Goal: Entertainment & Leisure: Browse casually

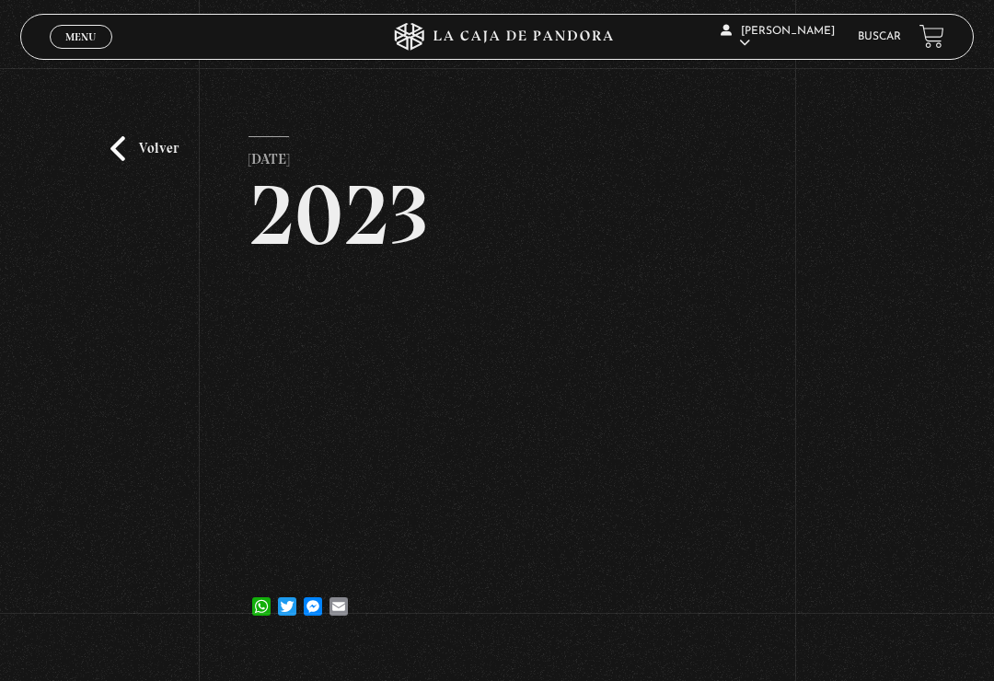
click at [113, 148] on link "Volver" at bounding box center [144, 148] width 68 height 25
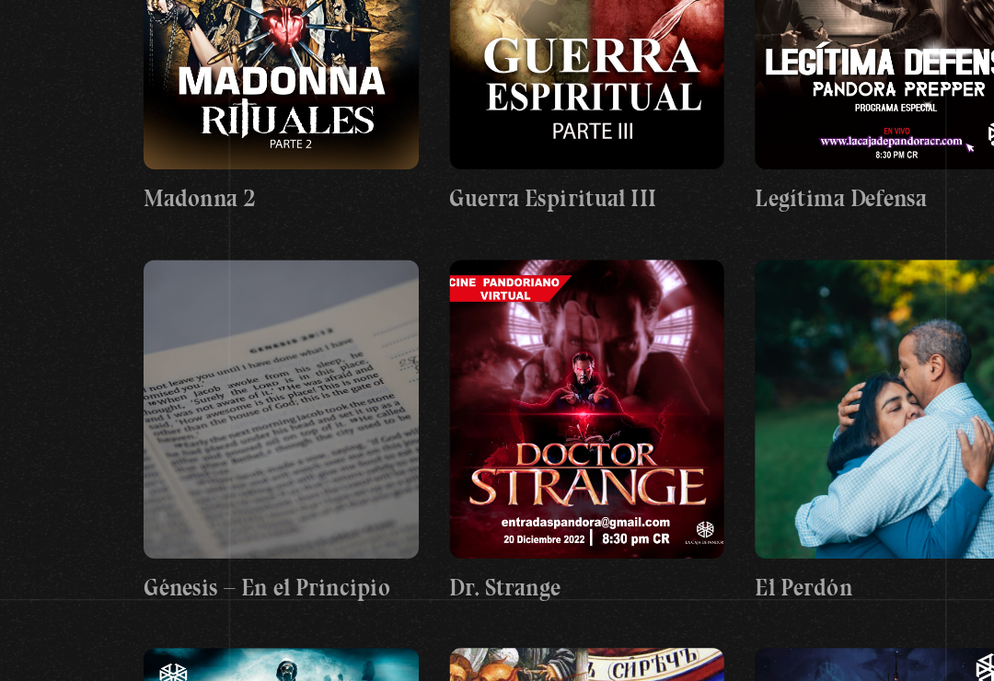
scroll to position [22340, 0]
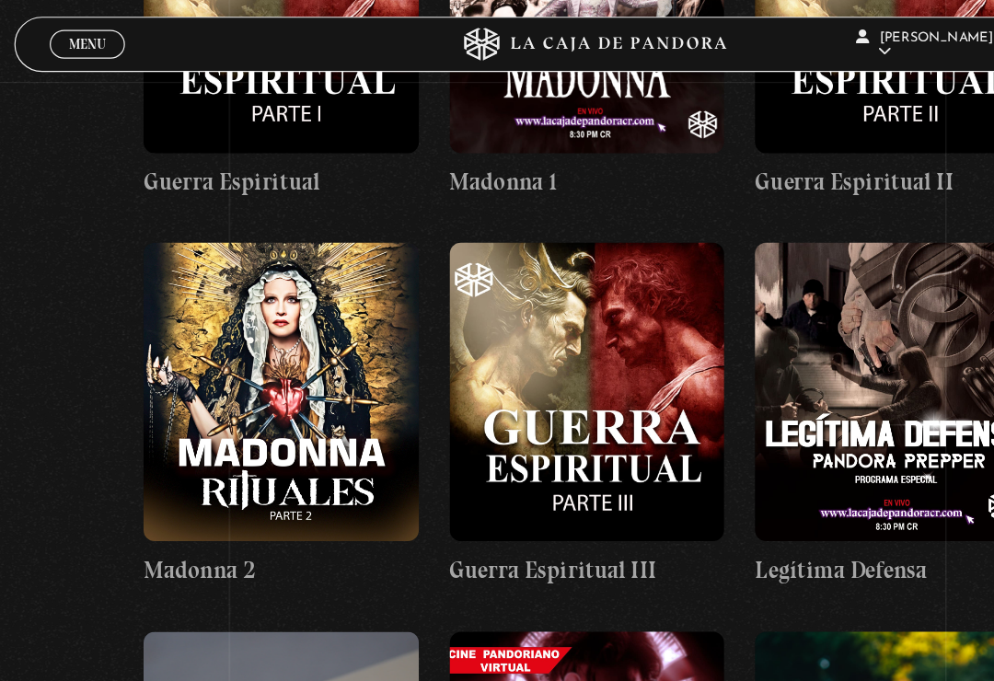
click at [548, 525] on figure at bounding box center [497, 649] width 229 height 248
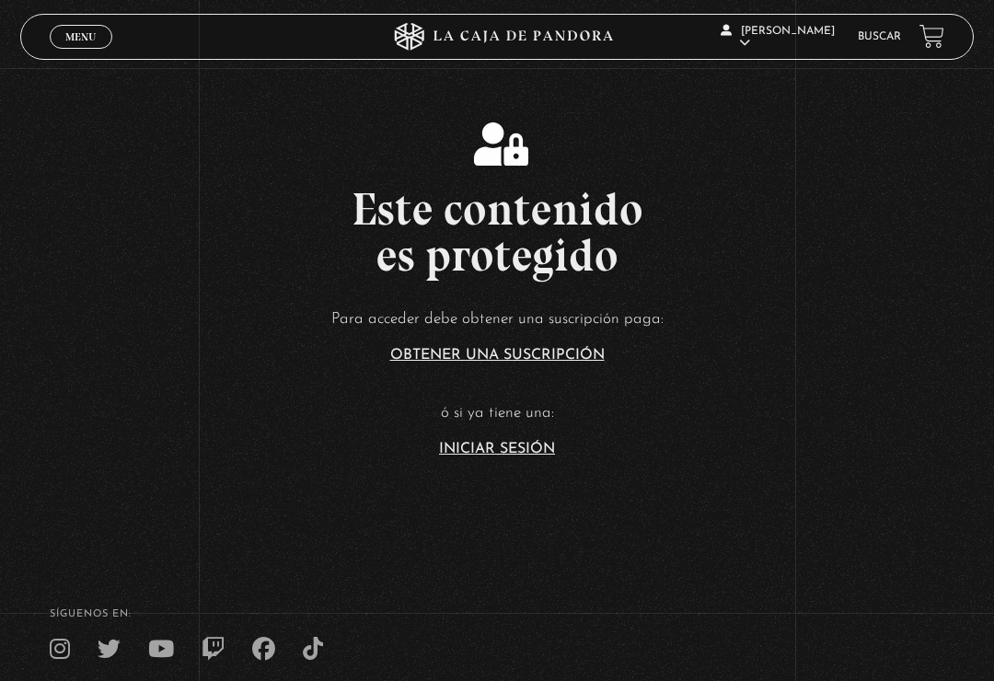
click at [483, 456] on link "Iniciar Sesión" at bounding box center [497, 449] width 116 height 15
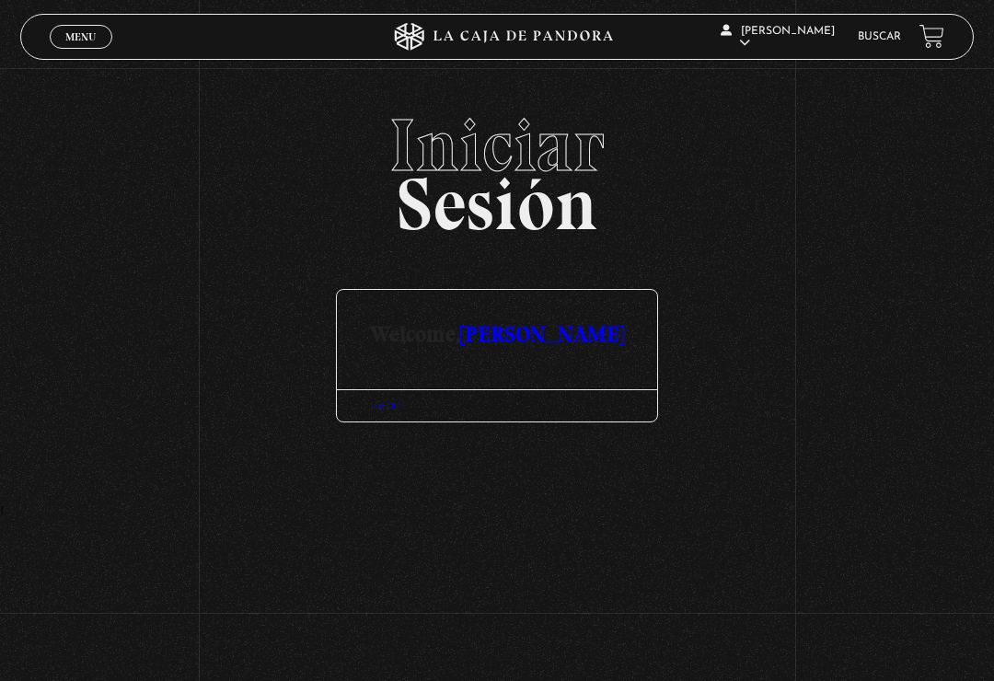
click at [59, 32] on link "Menu Cerrar" at bounding box center [81, 37] width 63 height 24
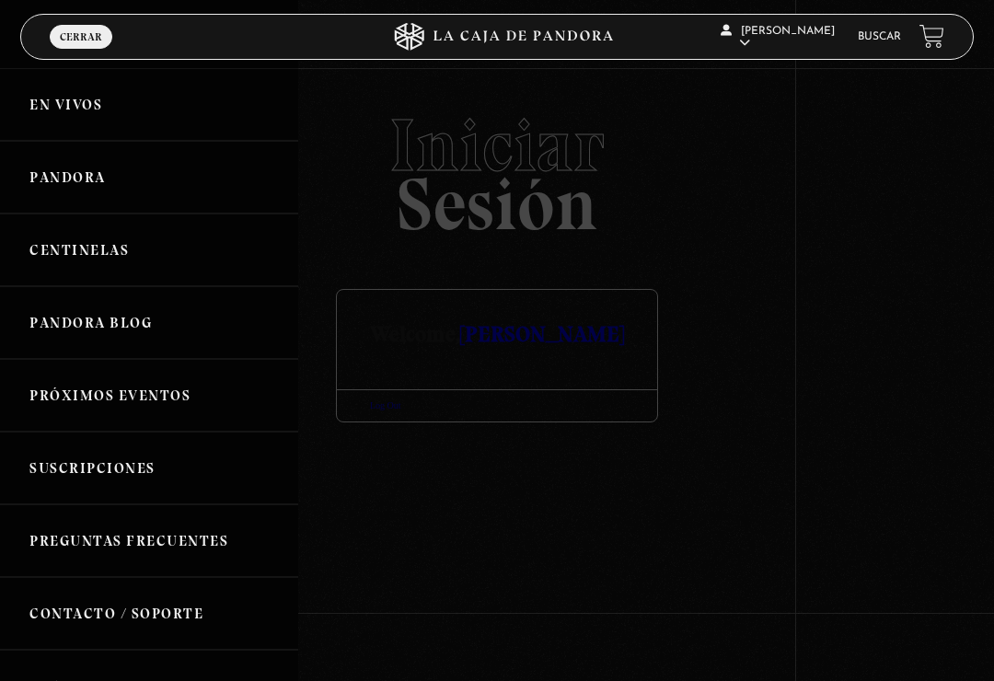
click at [45, 114] on link "En vivos" at bounding box center [149, 104] width 298 height 73
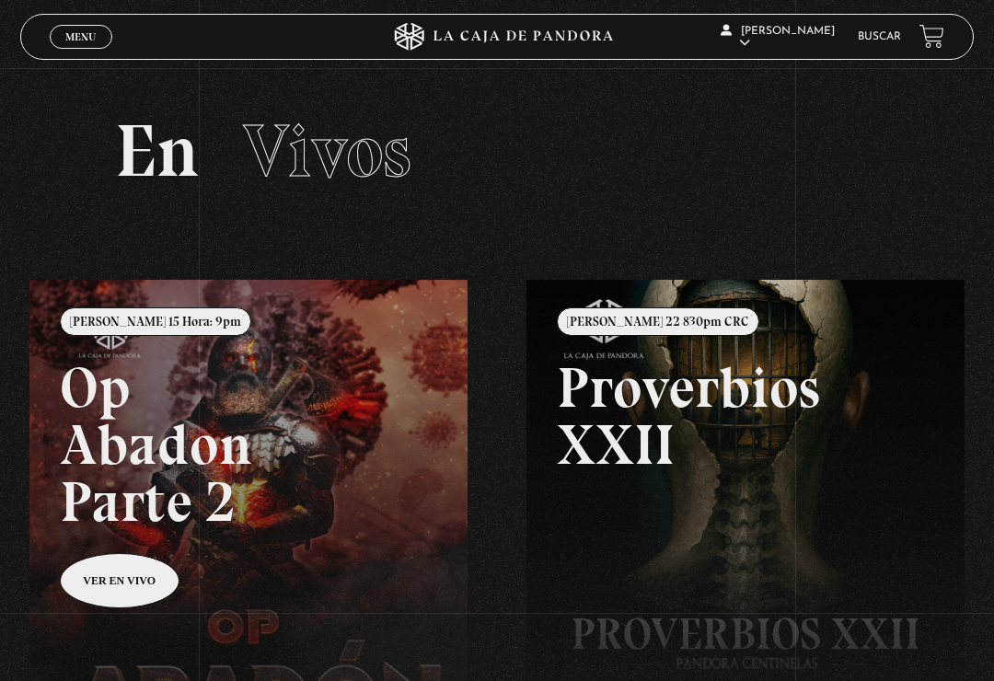
click at [881, 37] on link "Buscar" at bounding box center [878, 36] width 43 height 11
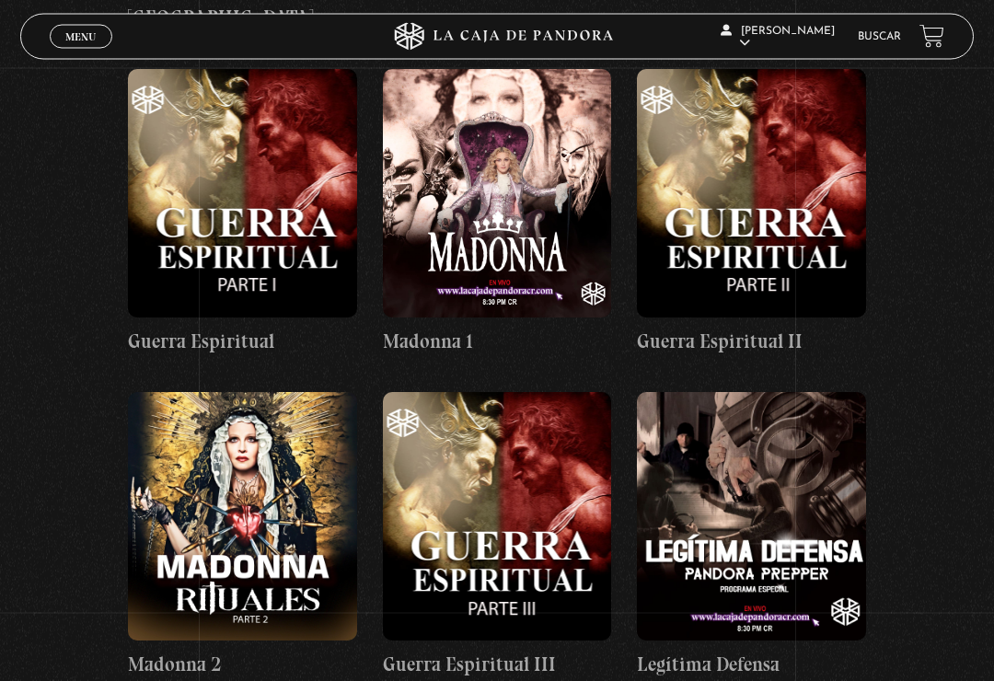
scroll to position [22149, 0]
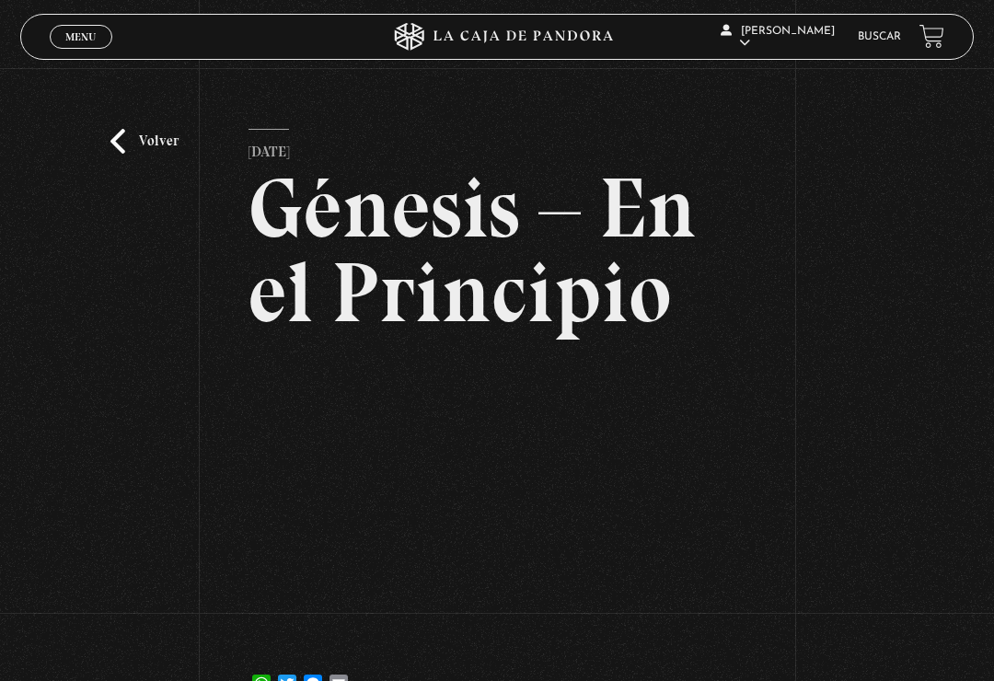
scroll to position [10, 0]
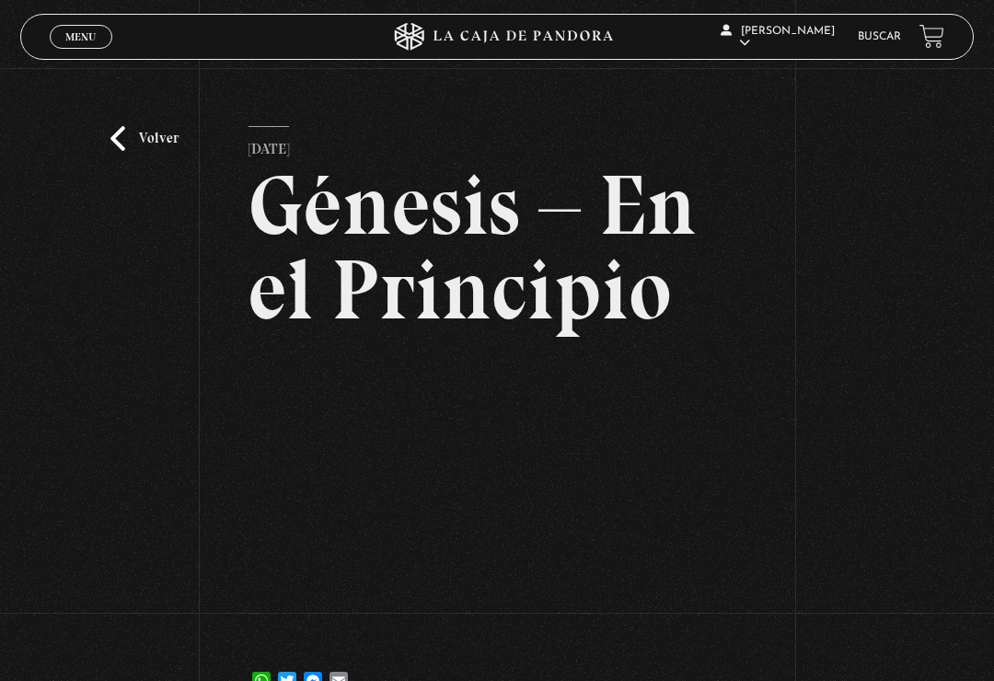
click at [117, 151] on link "Volver" at bounding box center [144, 138] width 68 height 25
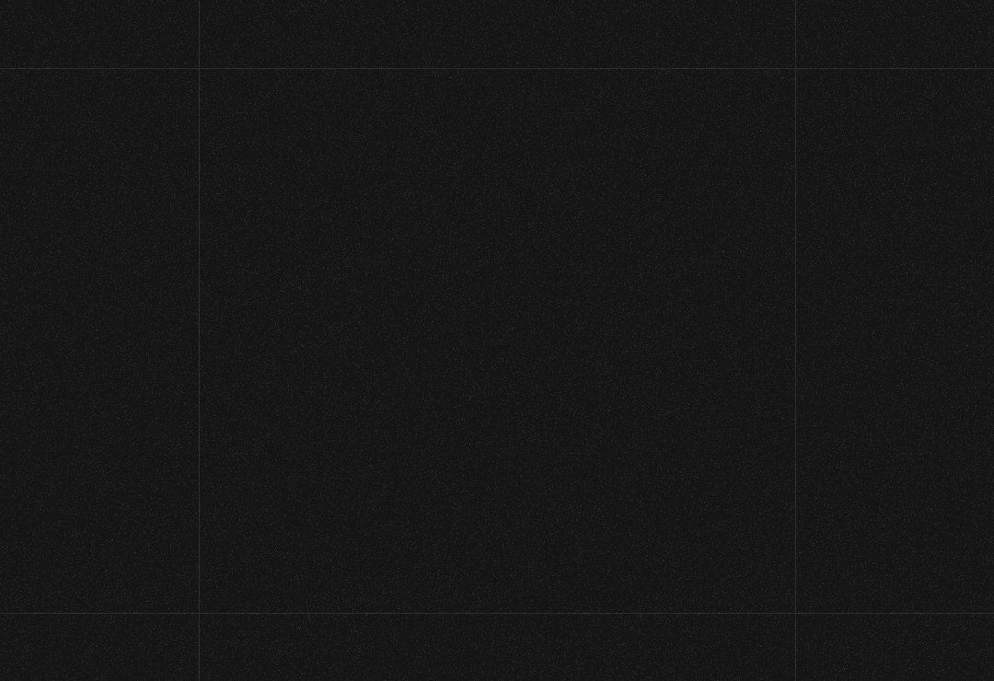
scroll to position [22177, 0]
